Goal: Find specific page/section: Find specific page/section

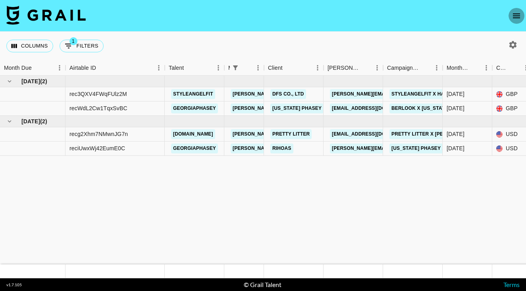
click at [514, 22] on button "open drawer" at bounding box center [517, 16] width 16 height 16
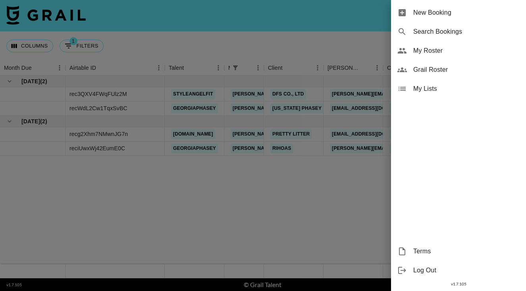
click at [434, 55] on span "My Roster" at bounding box center [466, 51] width 106 height 10
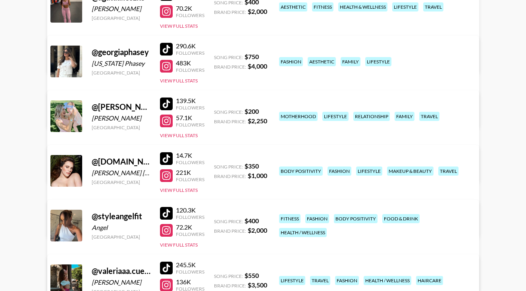
scroll to position [155, 0]
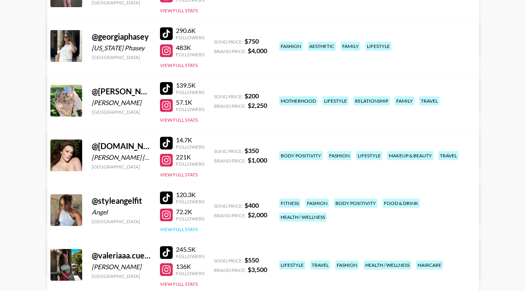
click at [193, 230] on button "View Full Stats" at bounding box center [179, 230] width 38 height 6
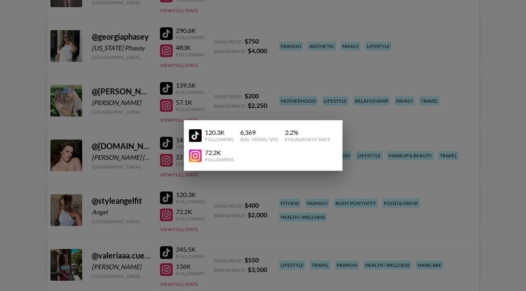
click at [210, 204] on div at bounding box center [263, 145] width 526 height 291
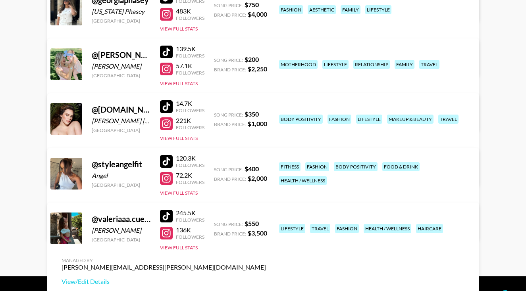
scroll to position [195, 0]
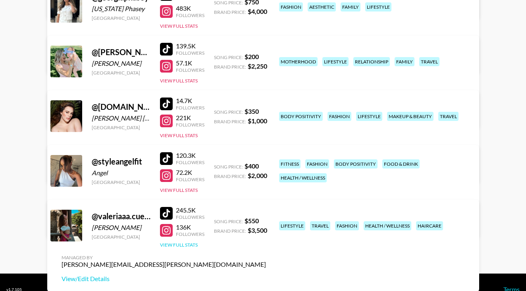
click at [190, 244] on button "View Full Stats" at bounding box center [179, 245] width 38 height 6
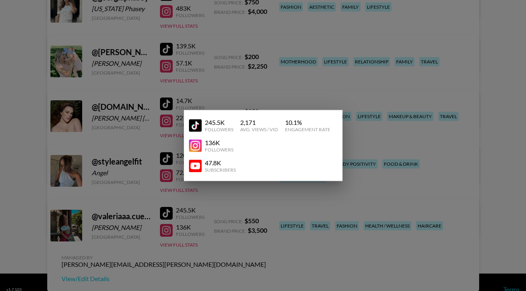
click at [221, 236] on div at bounding box center [263, 145] width 526 height 291
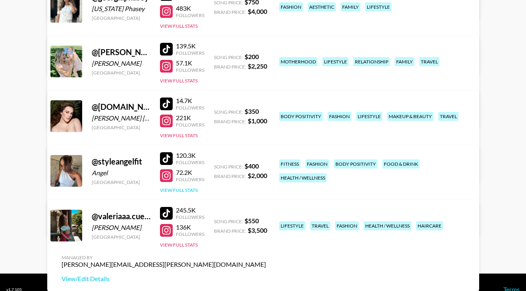
click at [190, 193] on button "View Full Stats" at bounding box center [179, 190] width 38 height 6
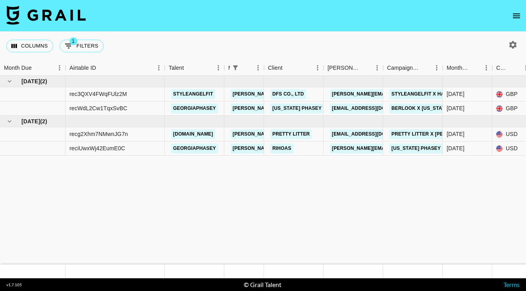
click at [515, 19] on icon "open drawer" at bounding box center [517, 16] width 10 height 10
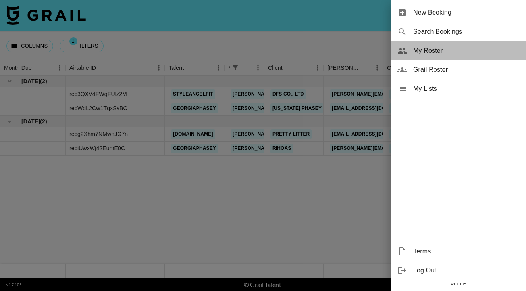
click at [447, 49] on span "My Roster" at bounding box center [466, 51] width 106 height 10
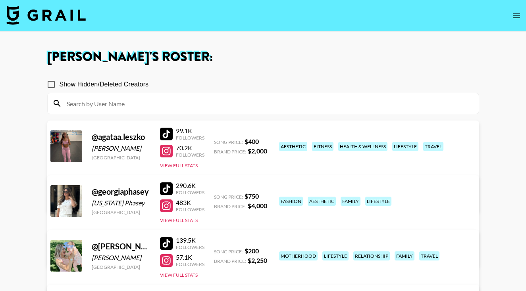
drag, startPoint x: 516, startPoint y: 21, endPoint x: 402, endPoint y: 45, distance: 116.2
click at [402, 45] on section "[PERSON_NAME] 's Roster: Show Hidden/Deleted Creators @ agataa.[PERSON_NAME] [P…" at bounding box center [263, 250] width 526 height 500
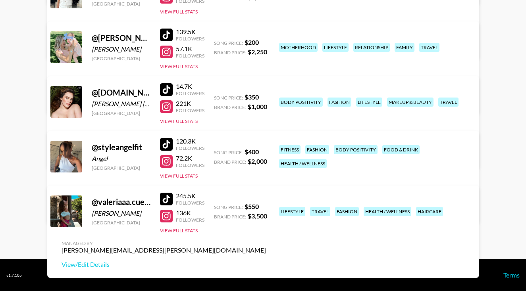
scroll to position [209, 0]
click at [189, 122] on button "View Full Stats" at bounding box center [179, 121] width 38 height 6
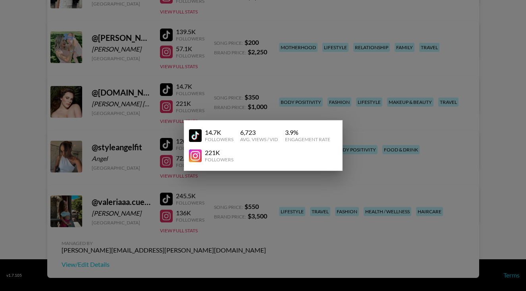
click at [226, 106] on div at bounding box center [263, 145] width 526 height 291
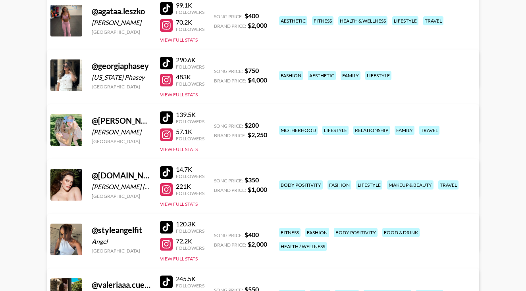
scroll to position [124, 0]
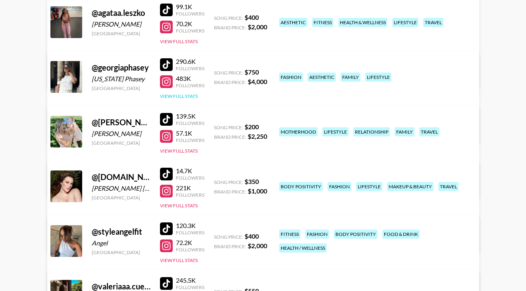
click at [162, 98] on button "View Full Stats" at bounding box center [179, 96] width 38 height 6
